Goal: Obtain resource: Obtain resource

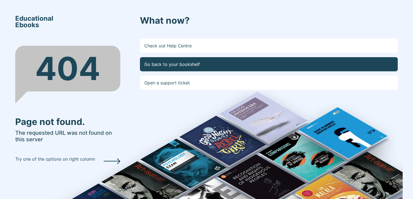
click at [196, 57] on link "Go back to your bookshelf" at bounding box center [269, 64] width 258 height 14
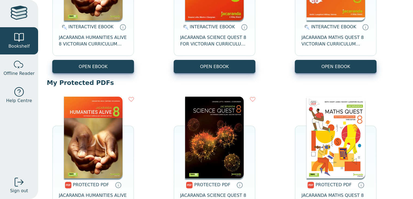
scroll to position [135, 0]
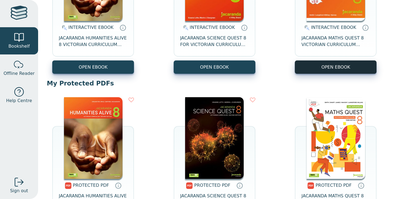
click at [318, 64] on button "OPEN EBOOK" at bounding box center [336, 66] width 82 height 13
